Goal: Submit feedback/report problem

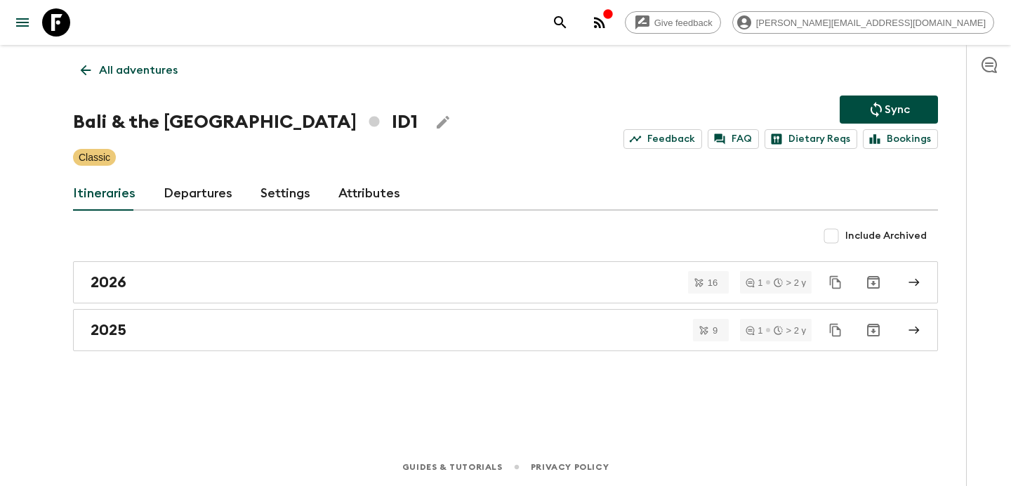
click at [608, 24] on icon "button" at bounding box center [599, 22] width 17 height 17
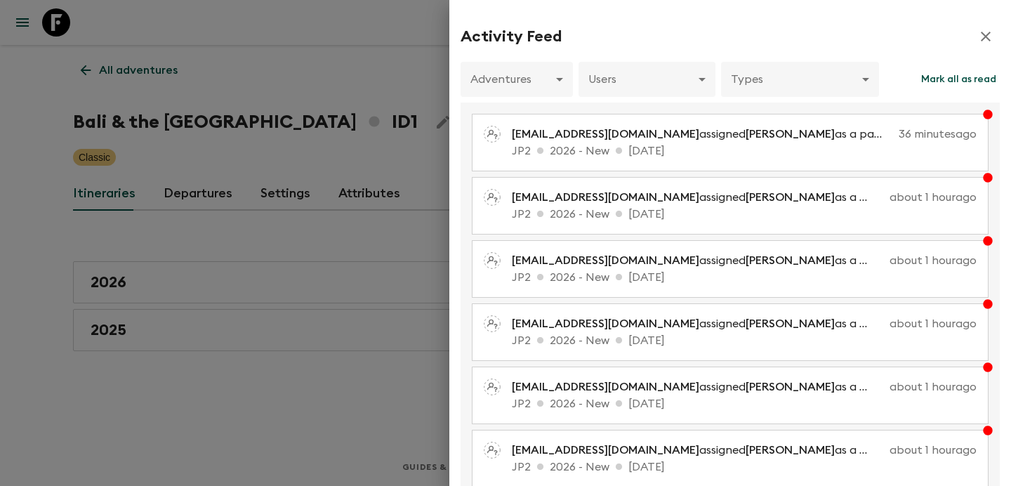
click at [266, 151] on div at bounding box center [505, 243] width 1011 height 486
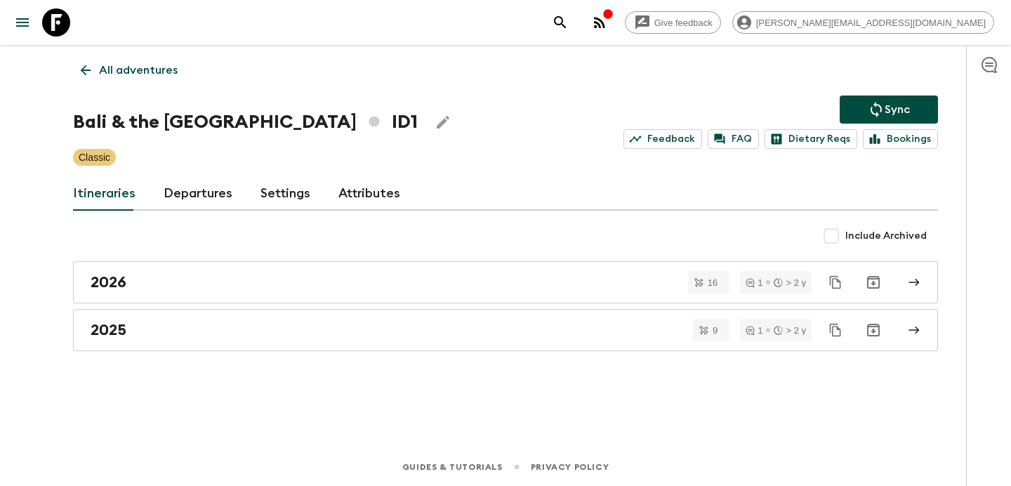
click at [605, 25] on icon "button" at bounding box center [599, 22] width 11 height 11
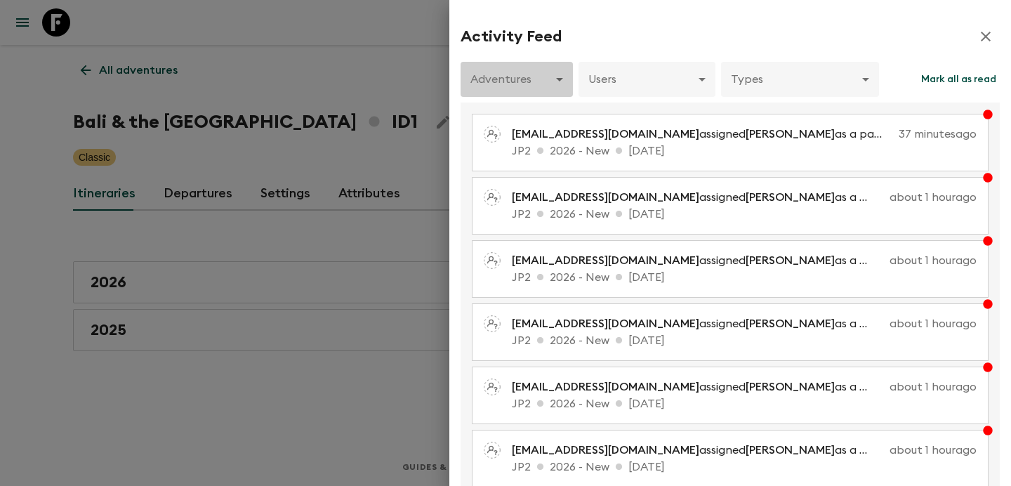
click at [551, 65] on body "Give feedback [PERSON_NAME][EMAIL_ADDRESS][DOMAIN_NAME] All adventures Bali & t…" at bounding box center [505, 243] width 1011 height 486
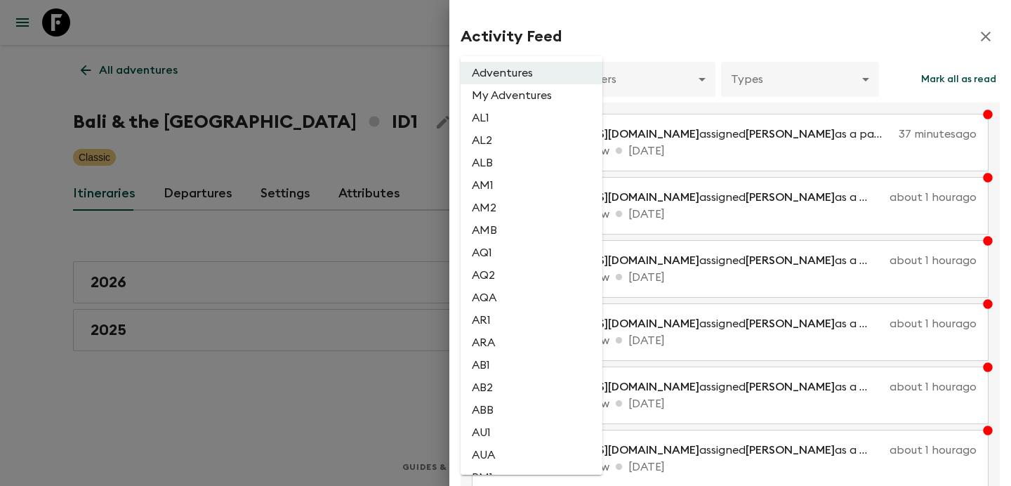
click at [523, 150] on li "AL2" at bounding box center [532, 140] width 142 height 22
type input "1dc193f9-0573-4adc-88c1-df0a38d97670"
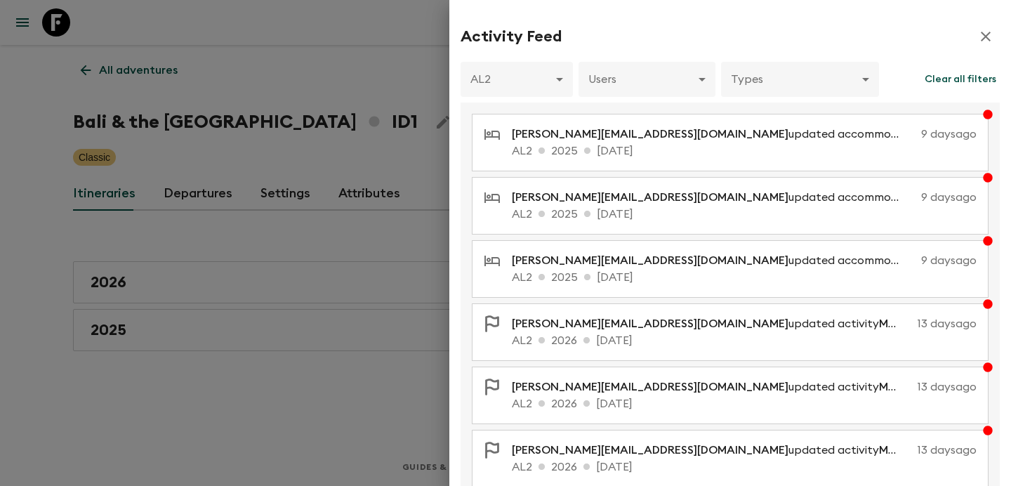
click at [341, 84] on div at bounding box center [505, 243] width 1011 height 486
